Goal: Task Accomplishment & Management: Manage account settings

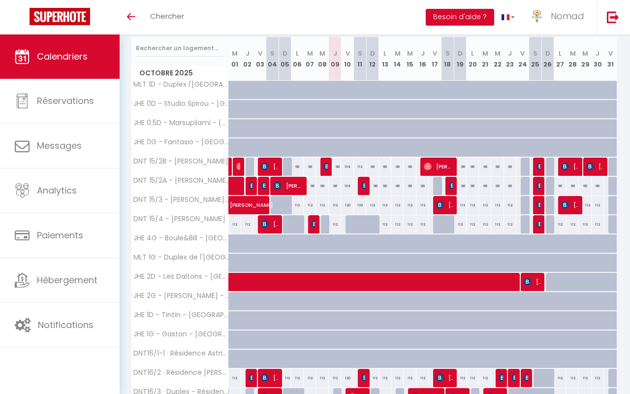
scroll to position [160, 0]
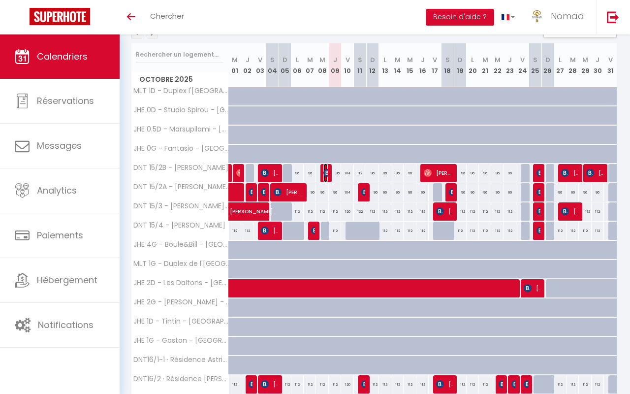
click at [325, 172] on img at bounding box center [327, 173] width 8 height 8
select select "OK"
select select "KO"
select select "0"
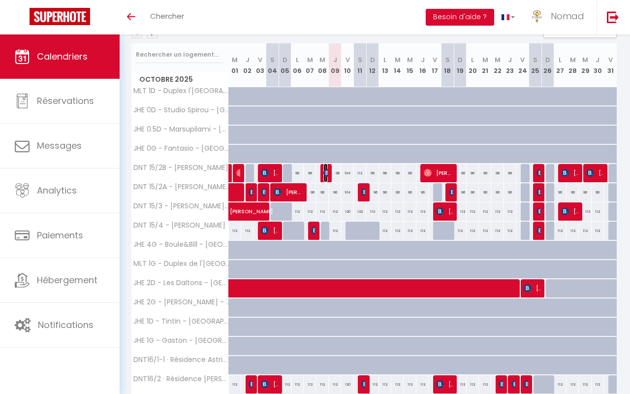
select select "1"
select select
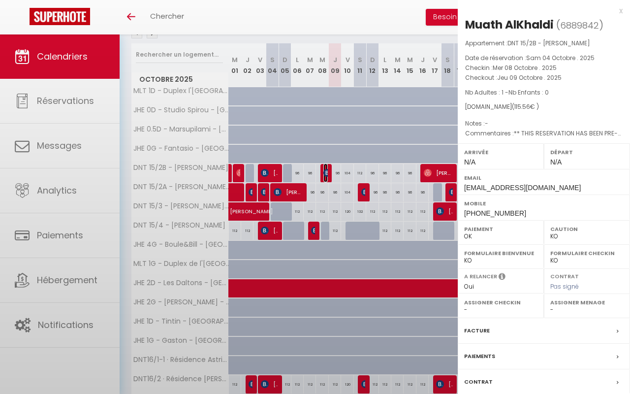
select select "21644"
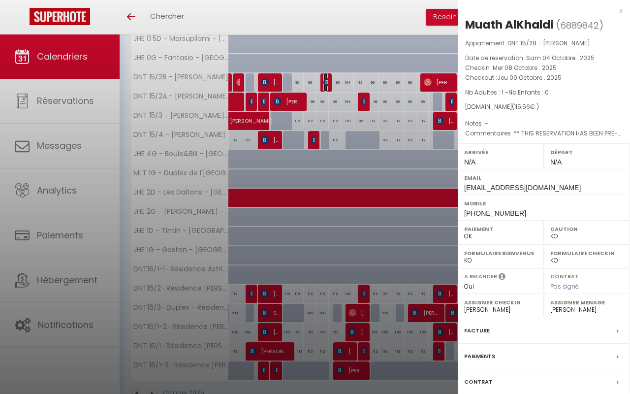
scroll to position [250, 0]
click at [340, 370] on div at bounding box center [315, 197] width 630 height 394
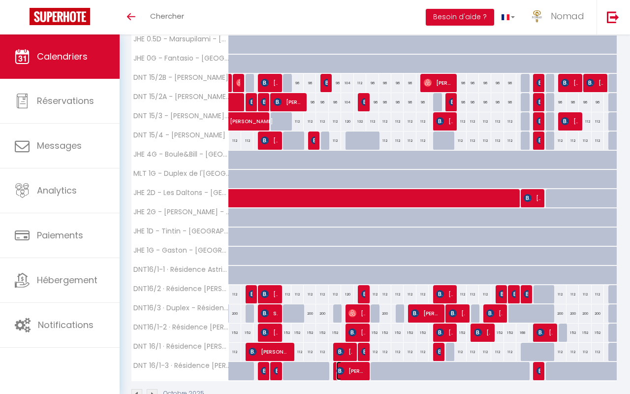
click at [340, 370] on img at bounding box center [340, 371] width 8 height 8
select select "OK"
select select
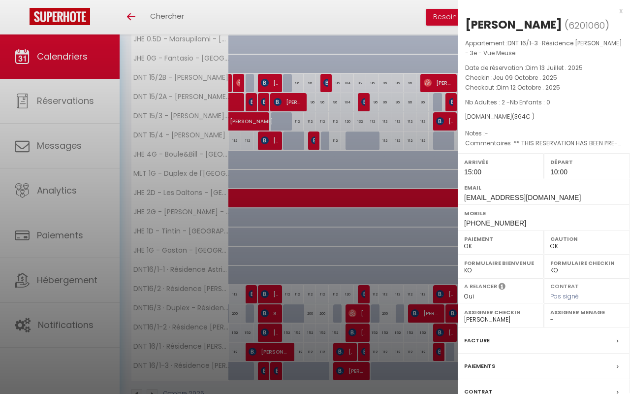
click at [343, 353] on div at bounding box center [315, 197] width 630 height 394
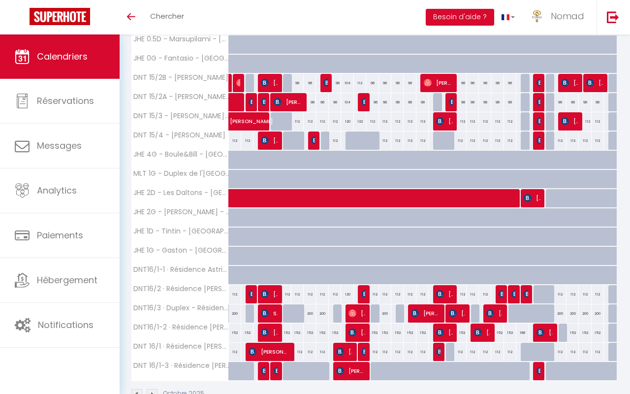
click at [343, 353] on body "🟢 Des questions ou besoin d'assistance pour la migration AirBnB? Prenez rdv >>>…" at bounding box center [315, 103] width 630 height 637
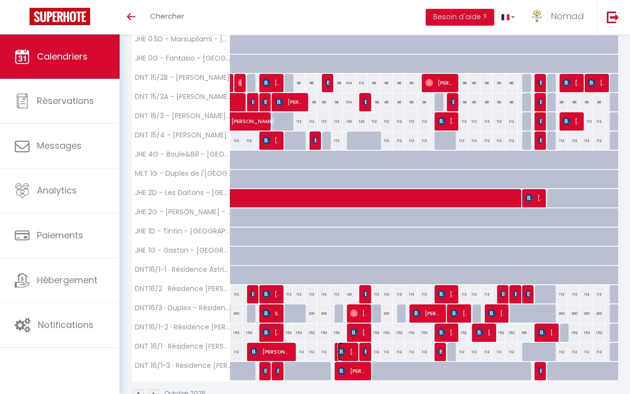
click at [343, 353] on img at bounding box center [341, 351] width 8 height 8
select select "KO"
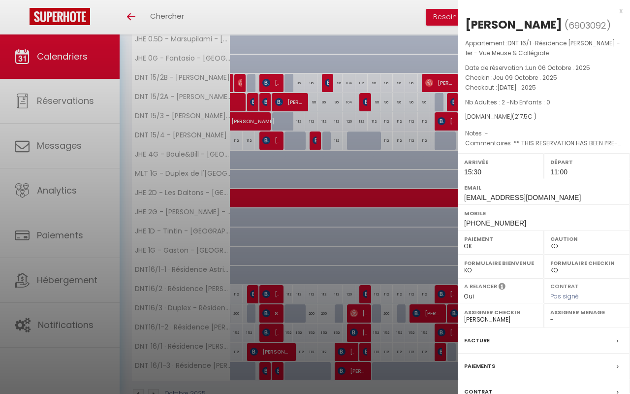
click at [328, 81] on div at bounding box center [315, 197] width 630 height 394
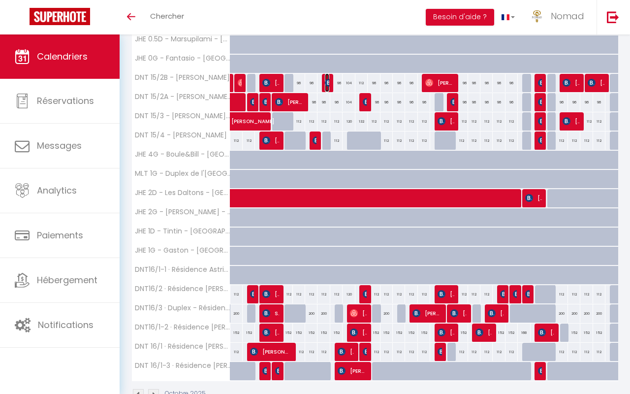
click at [328, 81] on img at bounding box center [329, 83] width 8 height 8
select select "0"
select select "21644"
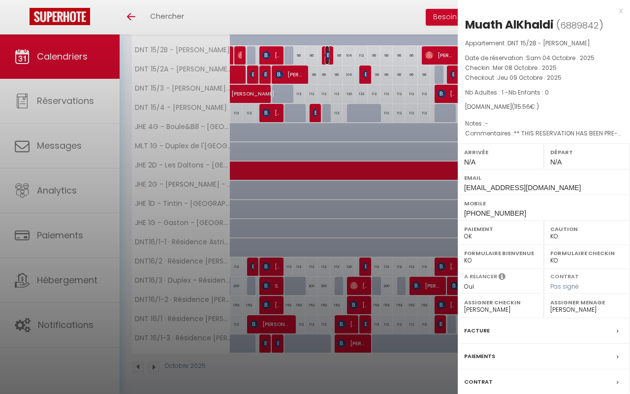
scroll to position [276, 0]
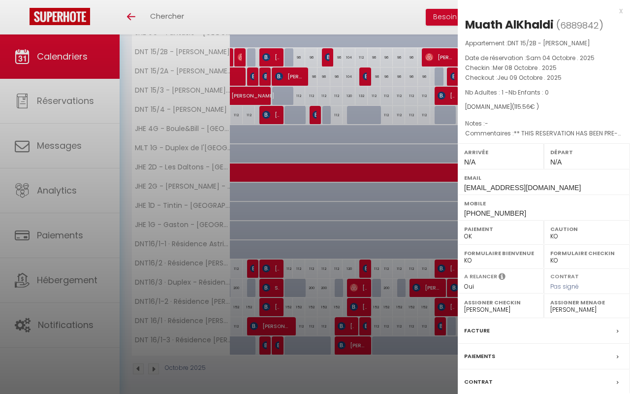
click at [379, 249] on div at bounding box center [315, 197] width 630 height 394
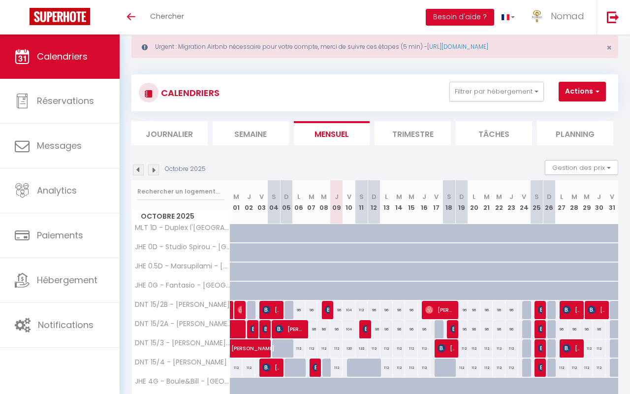
scroll to position [10, 0]
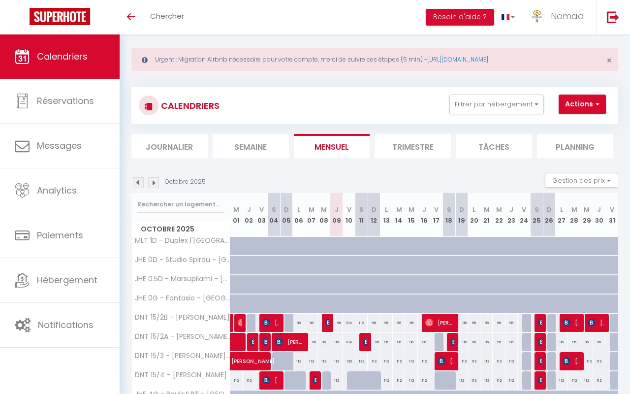
click at [157, 184] on img at bounding box center [153, 182] width 11 height 11
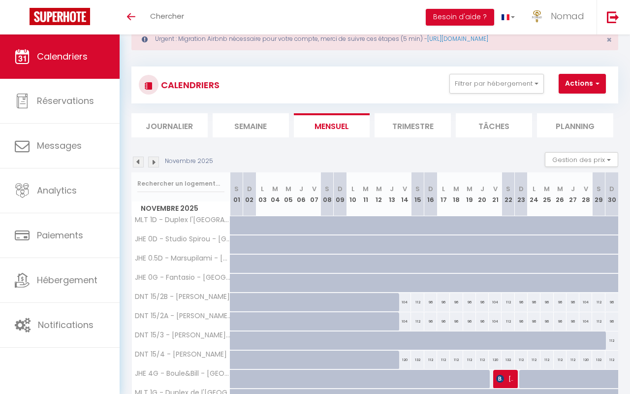
scroll to position [0, 0]
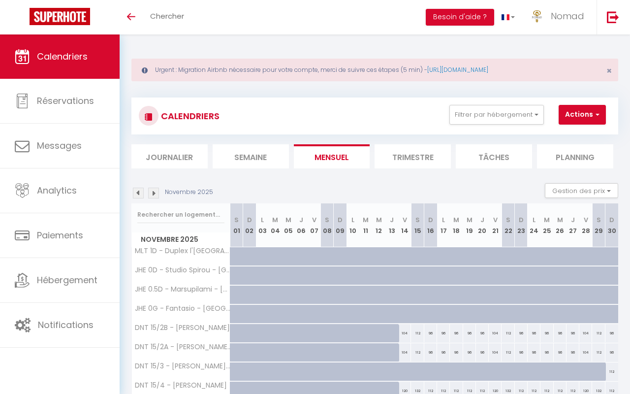
click at [155, 195] on img at bounding box center [153, 192] width 11 height 11
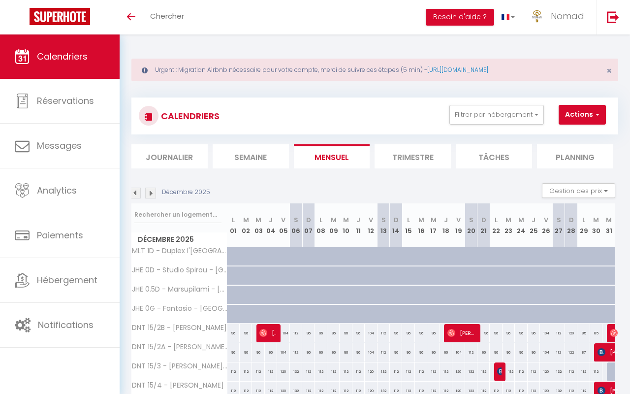
scroll to position [1, 0]
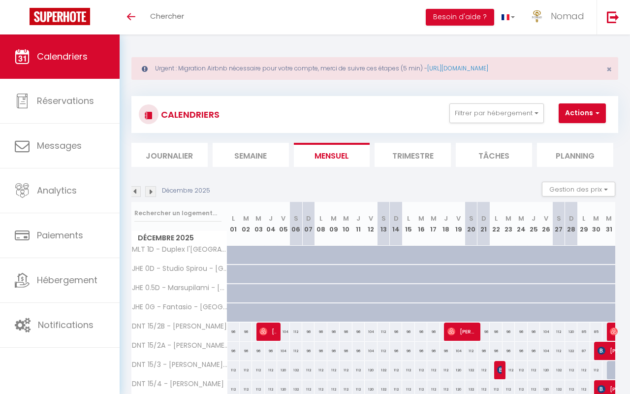
click at [136, 188] on img at bounding box center [135, 191] width 11 height 11
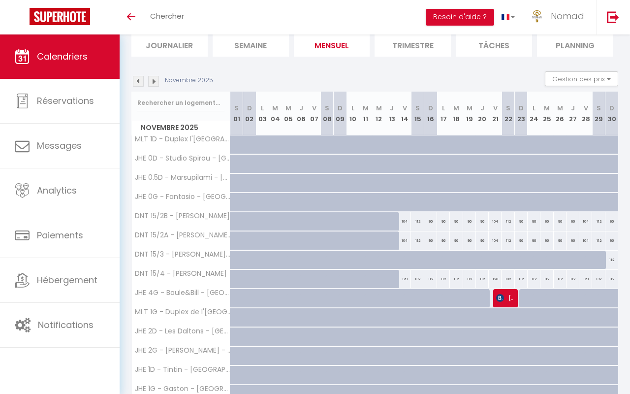
scroll to position [113, 0]
click at [142, 83] on img at bounding box center [138, 80] width 11 height 11
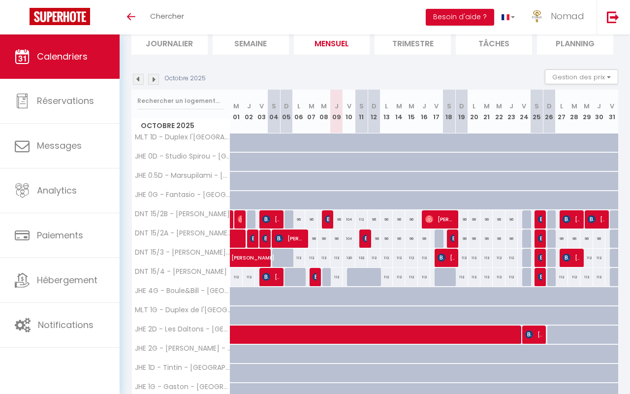
scroll to position [0, 0]
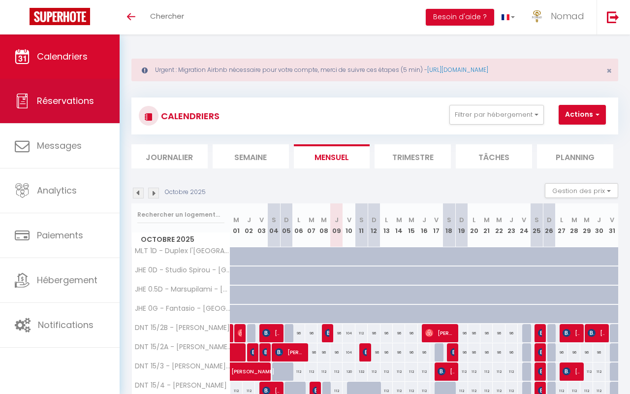
click at [54, 110] on link "Réservations" at bounding box center [60, 101] width 120 height 44
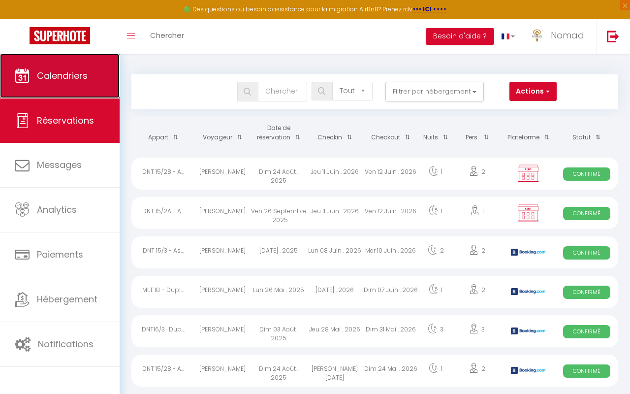
click at [63, 76] on span "Calendriers" at bounding box center [62, 75] width 51 height 12
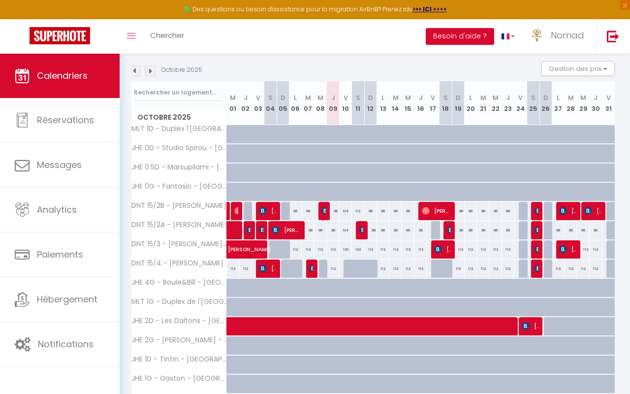
scroll to position [101, 0]
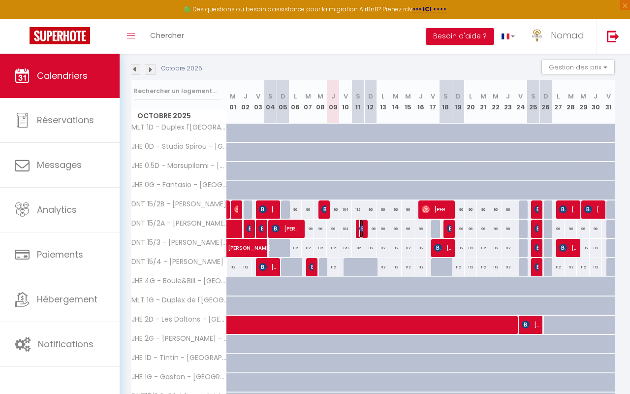
click at [363, 230] on img at bounding box center [363, 228] width 8 height 8
select select "OK"
select select "1"
select select "0"
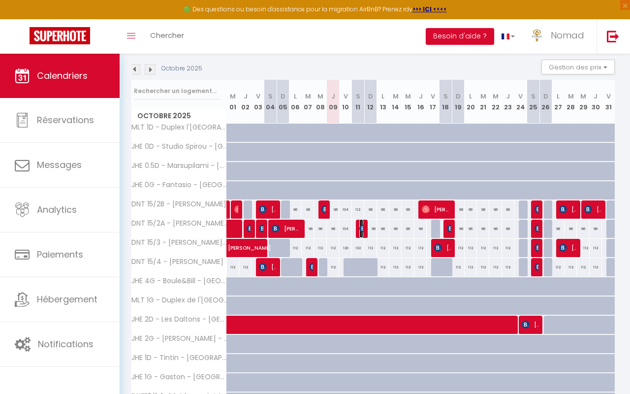
select select "1"
select select
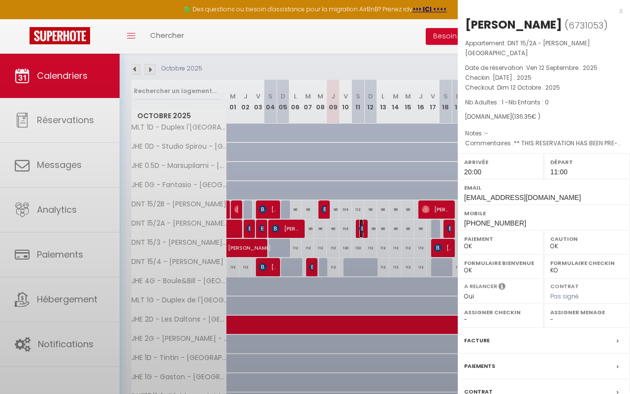
select select "21644"
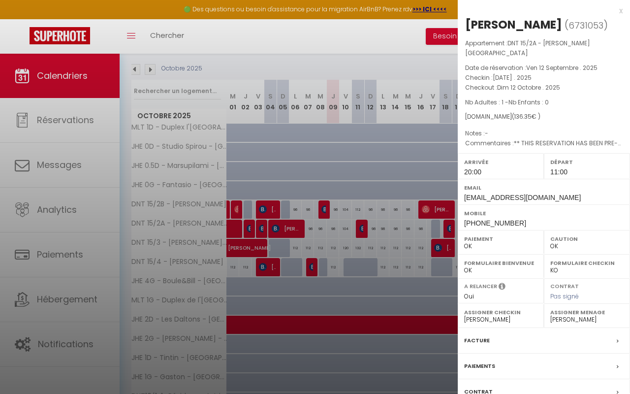
click at [363, 230] on div at bounding box center [315, 197] width 630 height 394
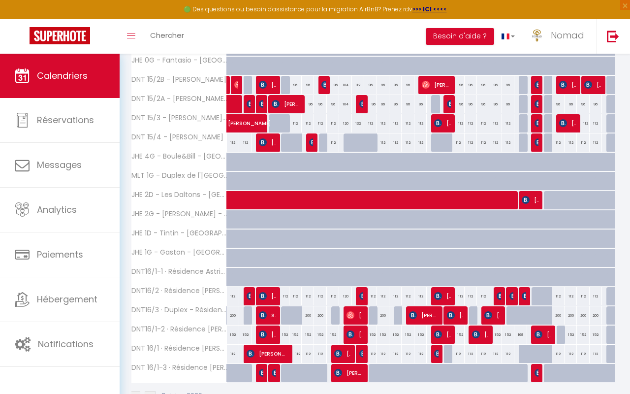
scroll to position [255, 0]
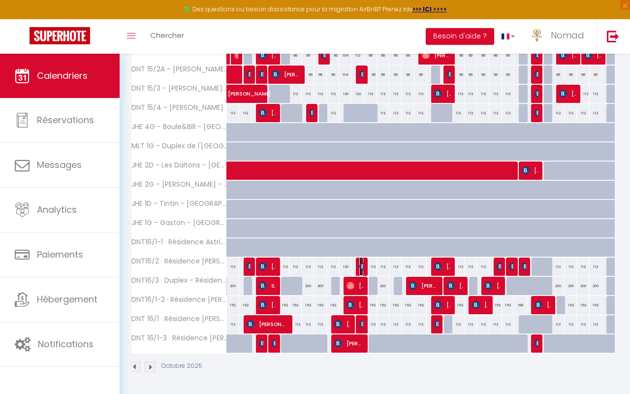
click at [362, 265] on img at bounding box center [363, 266] width 8 height 8
select select "KO"
select select
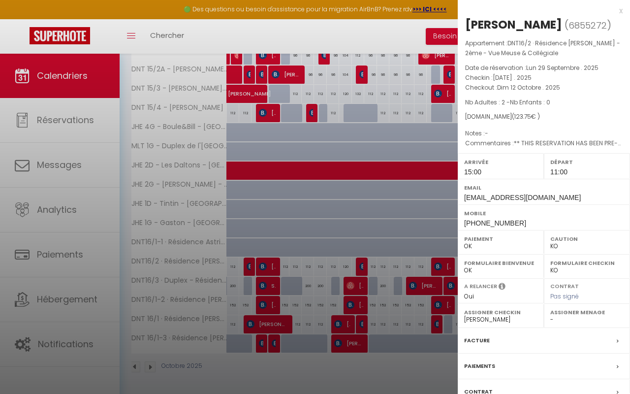
click at [363, 285] on div at bounding box center [315, 197] width 630 height 394
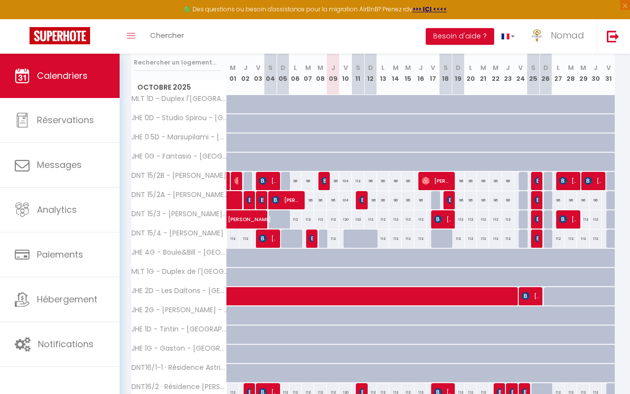
scroll to position [129, 0]
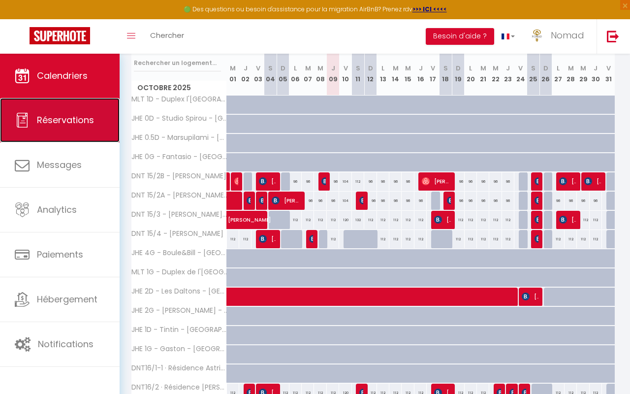
click at [82, 121] on span "Réservations" at bounding box center [65, 120] width 57 height 12
select select "not_cancelled"
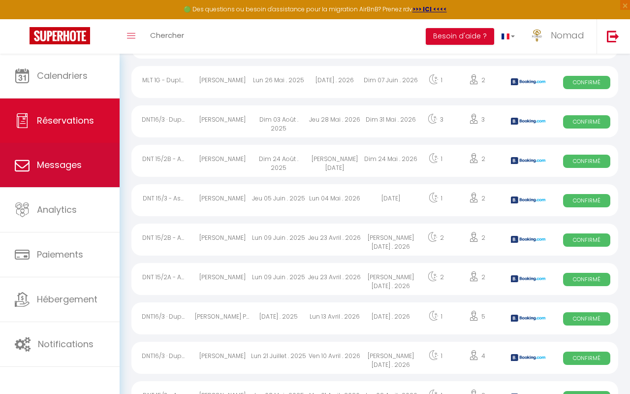
scroll to position [733, 0]
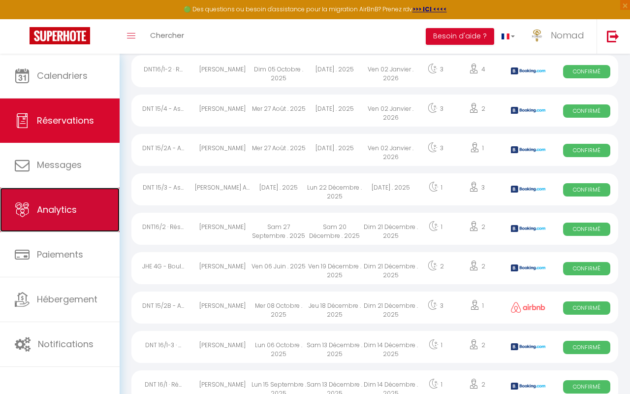
click at [78, 216] on link "Analytics" at bounding box center [60, 209] width 120 height 44
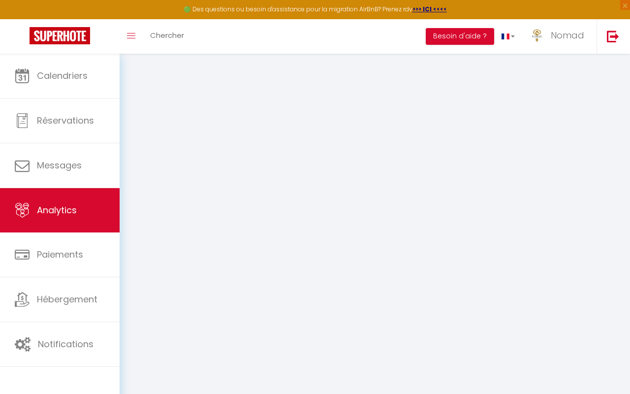
select select "2025"
select select "10"
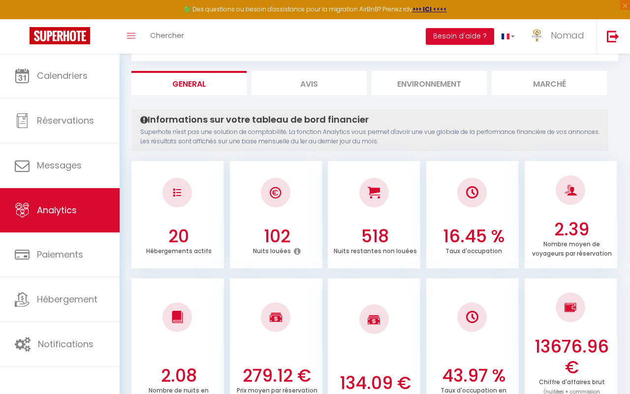
scroll to position [47, 0]
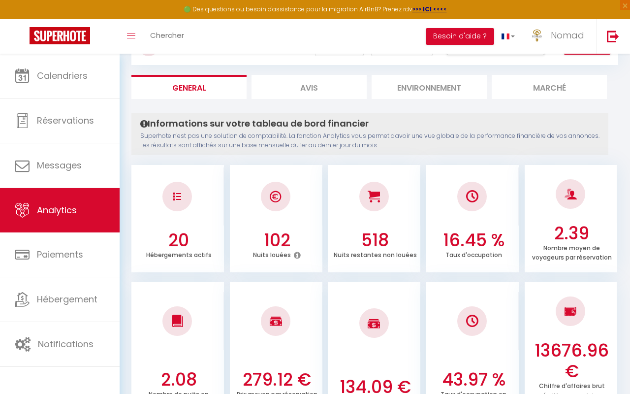
click at [295, 89] on li "Avis" at bounding box center [308, 87] width 115 height 24
select select "2025"
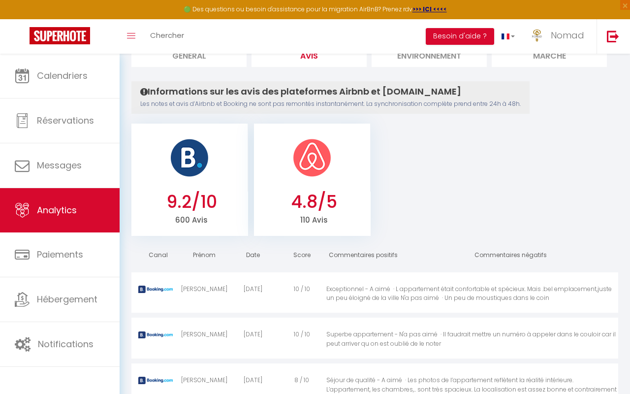
scroll to position [81, 0]
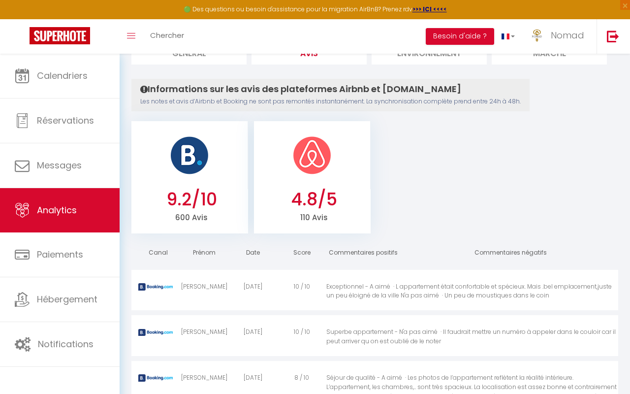
click at [299, 164] on img at bounding box center [311, 154] width 39 height 39
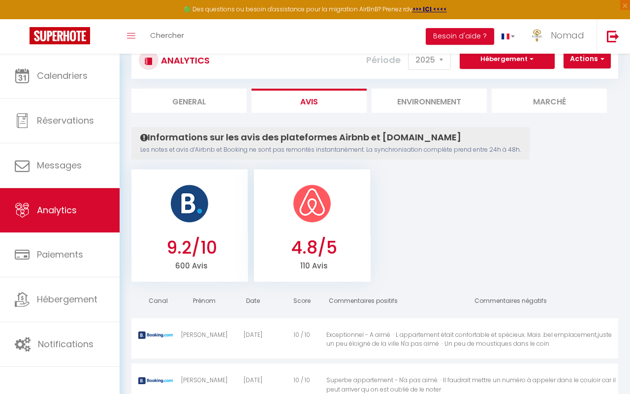
scroll to position [58, 0]
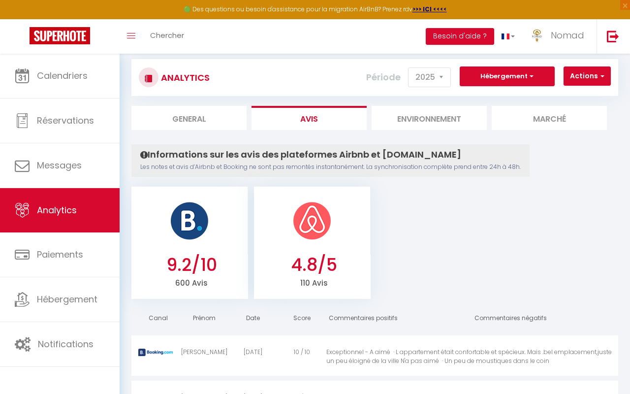
click at [408, 122] on li "Environnement" at bounding box center [428, 118] width 115 height 24
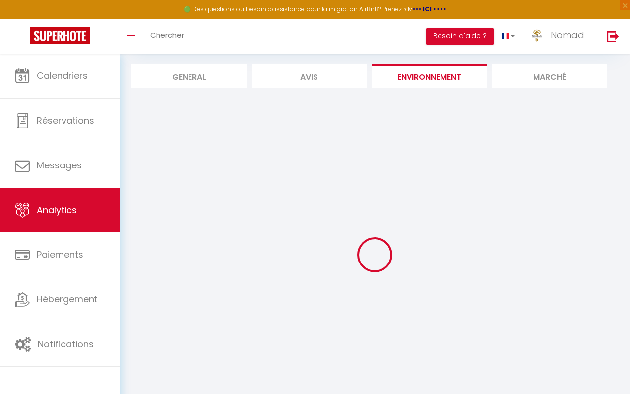
scroll to position [54, 0]
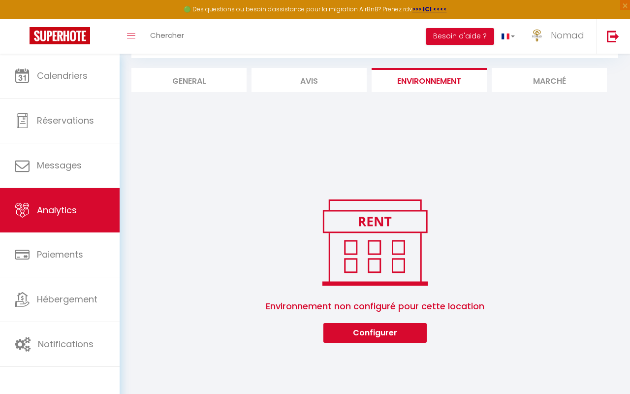
click at [559, 85] on li "Marché" at bounding box center [548, 80] width 115 height 24
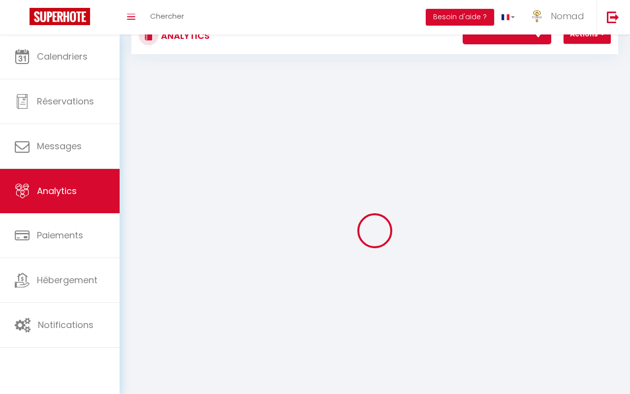
scroll to position [58, 0]
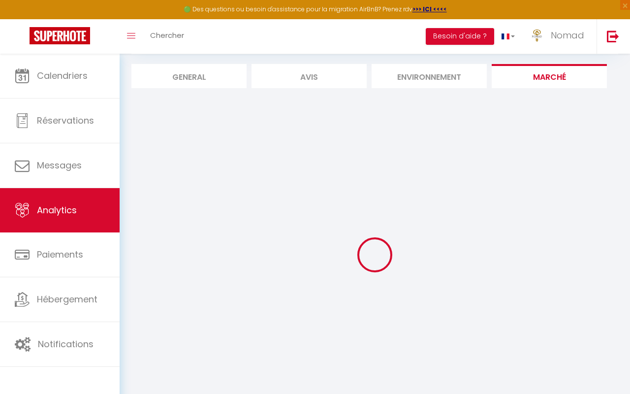
select select "34052"
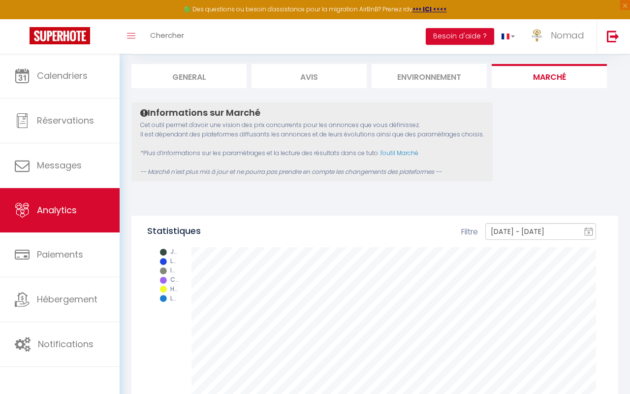
click at [177, 79] on li "General" at bounding box center [188, 76] width 115 height 24
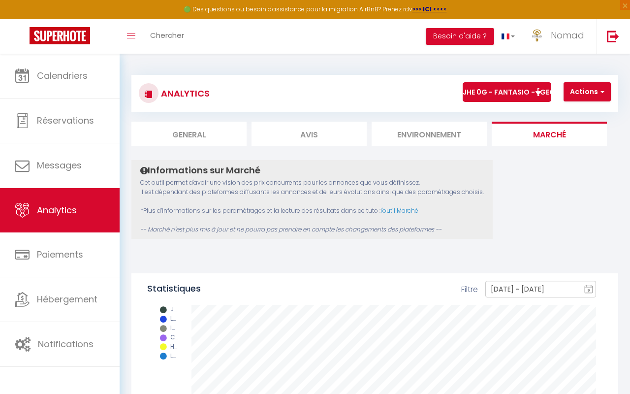
select select "2025"
select select "10"
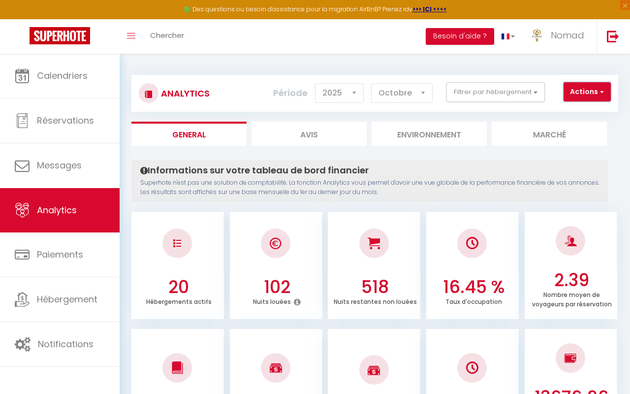
click at [583, 89] on button "Actions" at bounding box center [586, 92] width 47 height 20
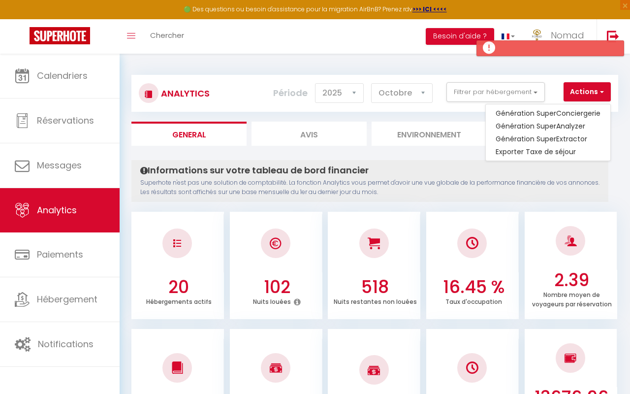
click at [302, 39] on div "Toggle menubar Chercher BUTTON Besoin d'aide ? Nomad Paramètres Équipe" at bounding box center [346, 36] width 551 height 34
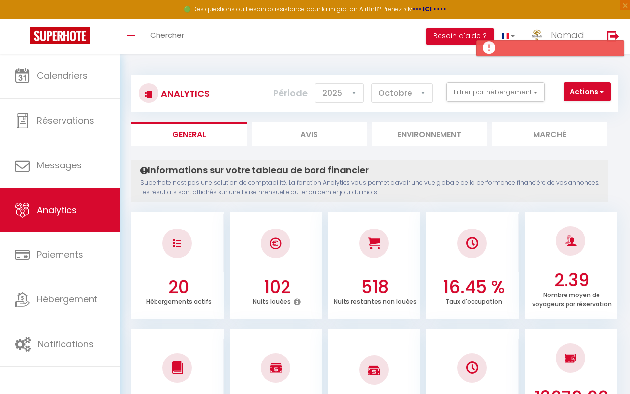
click at [292, 45] on div "Toggle menubar Chercher BUTTON Besoin d'aide ? Nomad Paramètres Équipe" at bounding box center [346, 36] width 551 height 34
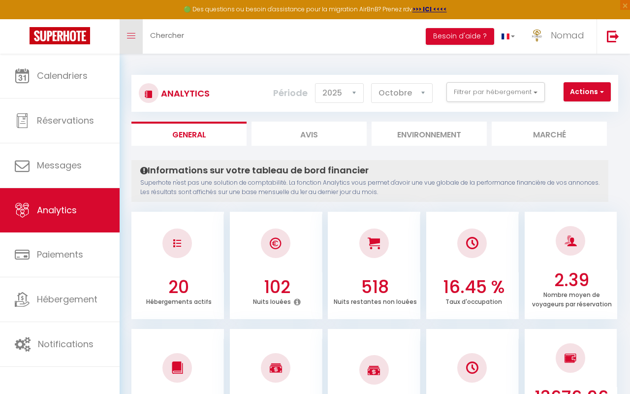
click at [128, 40] on link "Toggle menubar" at bounding box center [131, 36] width 23 height 34
